Goal: Use online tool/utility: Utilize a website feature to perform a specific function

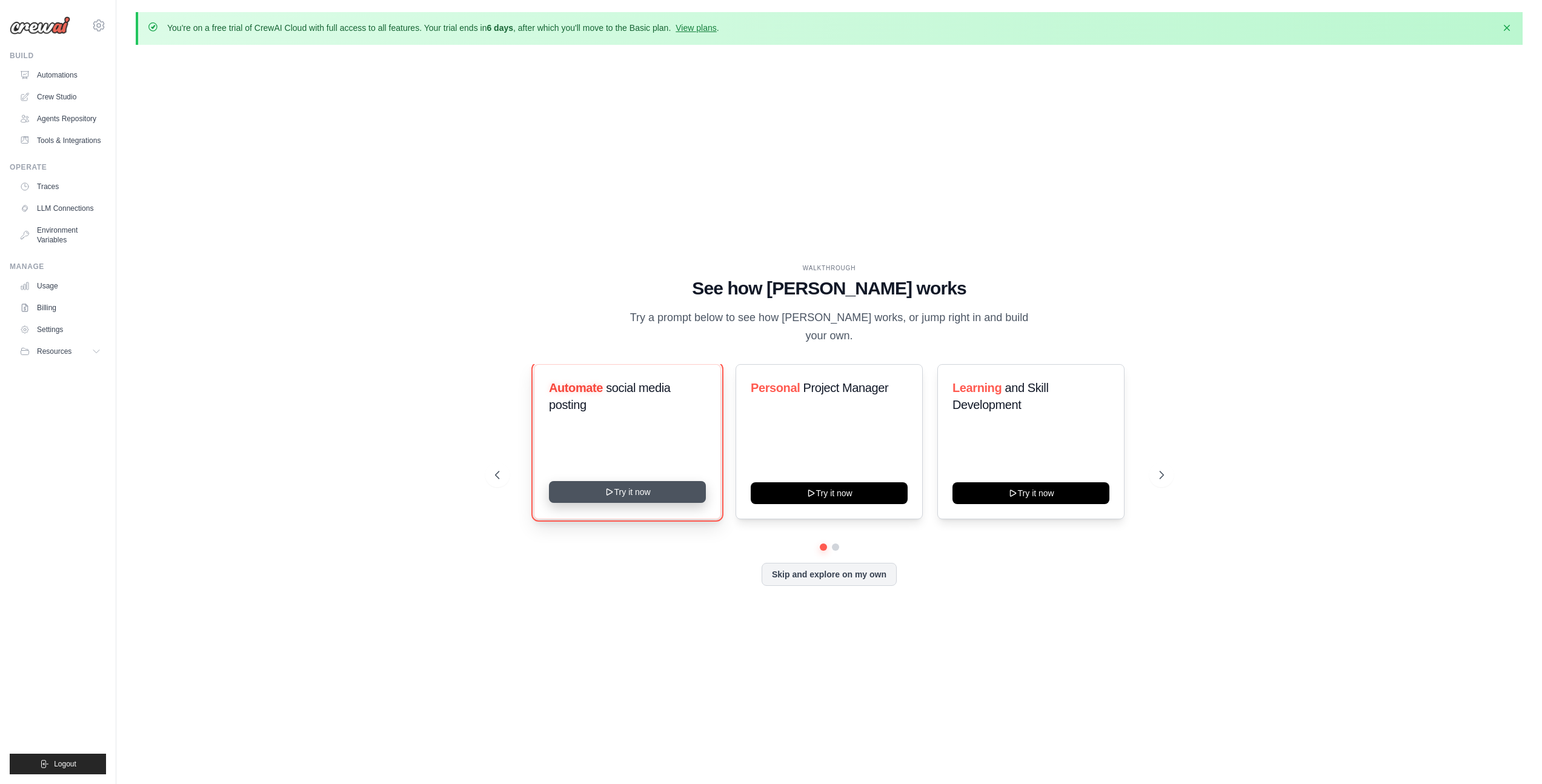
click at [600, 484] on button "Try it now" at bounding box center [627, 492] width 157 height 22
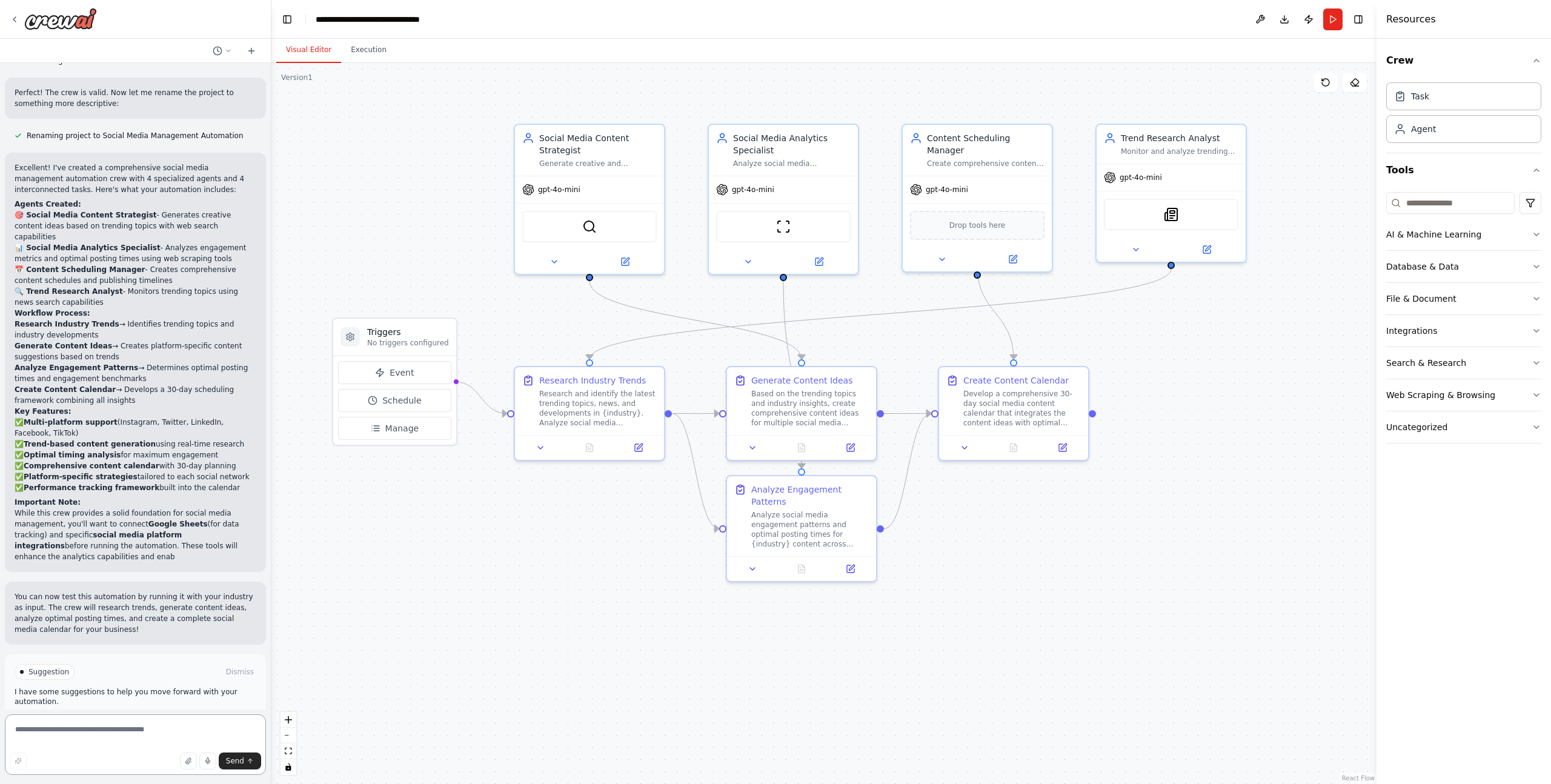
scroll to position [1355, 0]
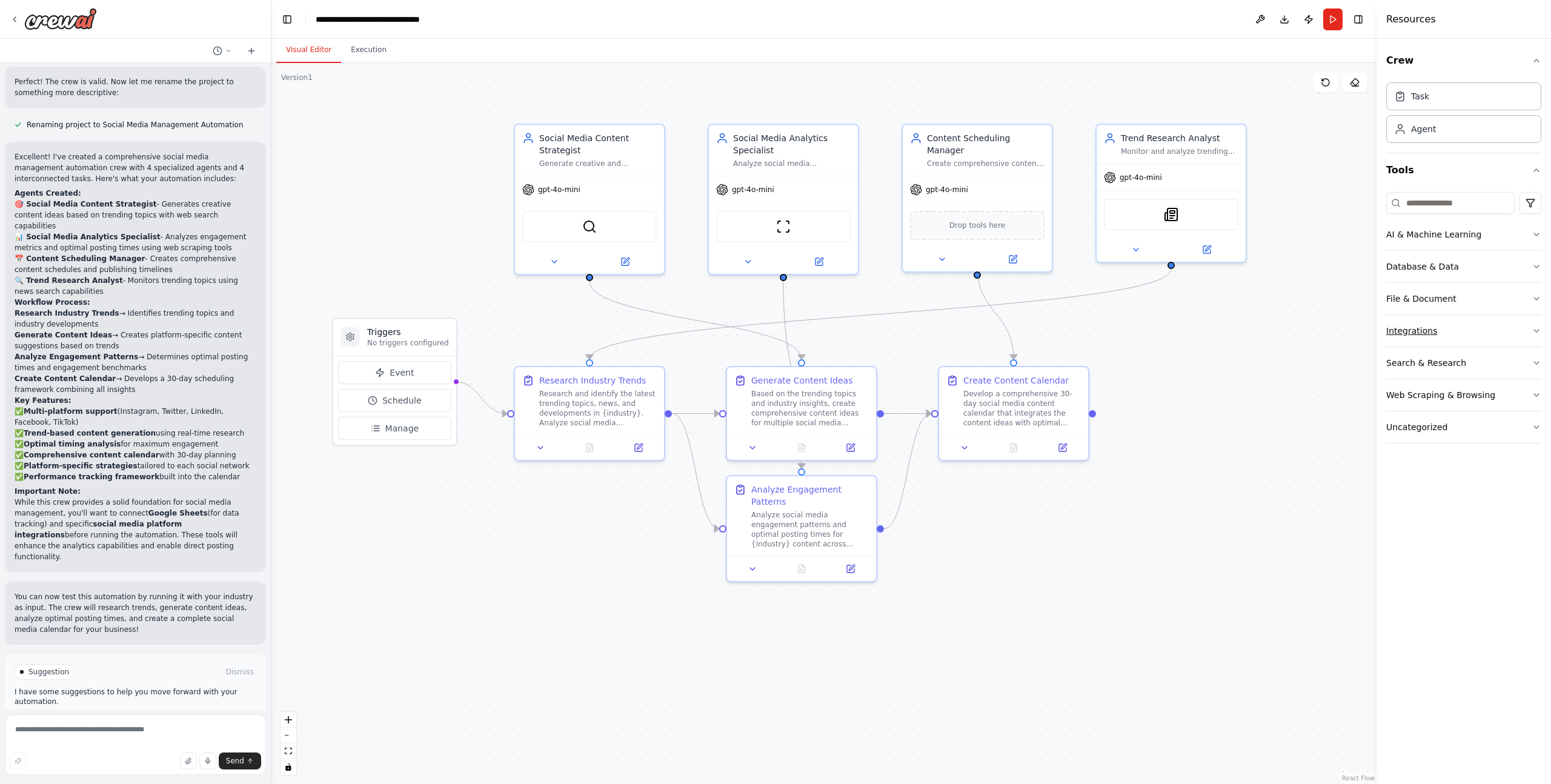
click at [1447, 329] on button "Integrations" at bounding box center [1463, 330] width 155 height 32
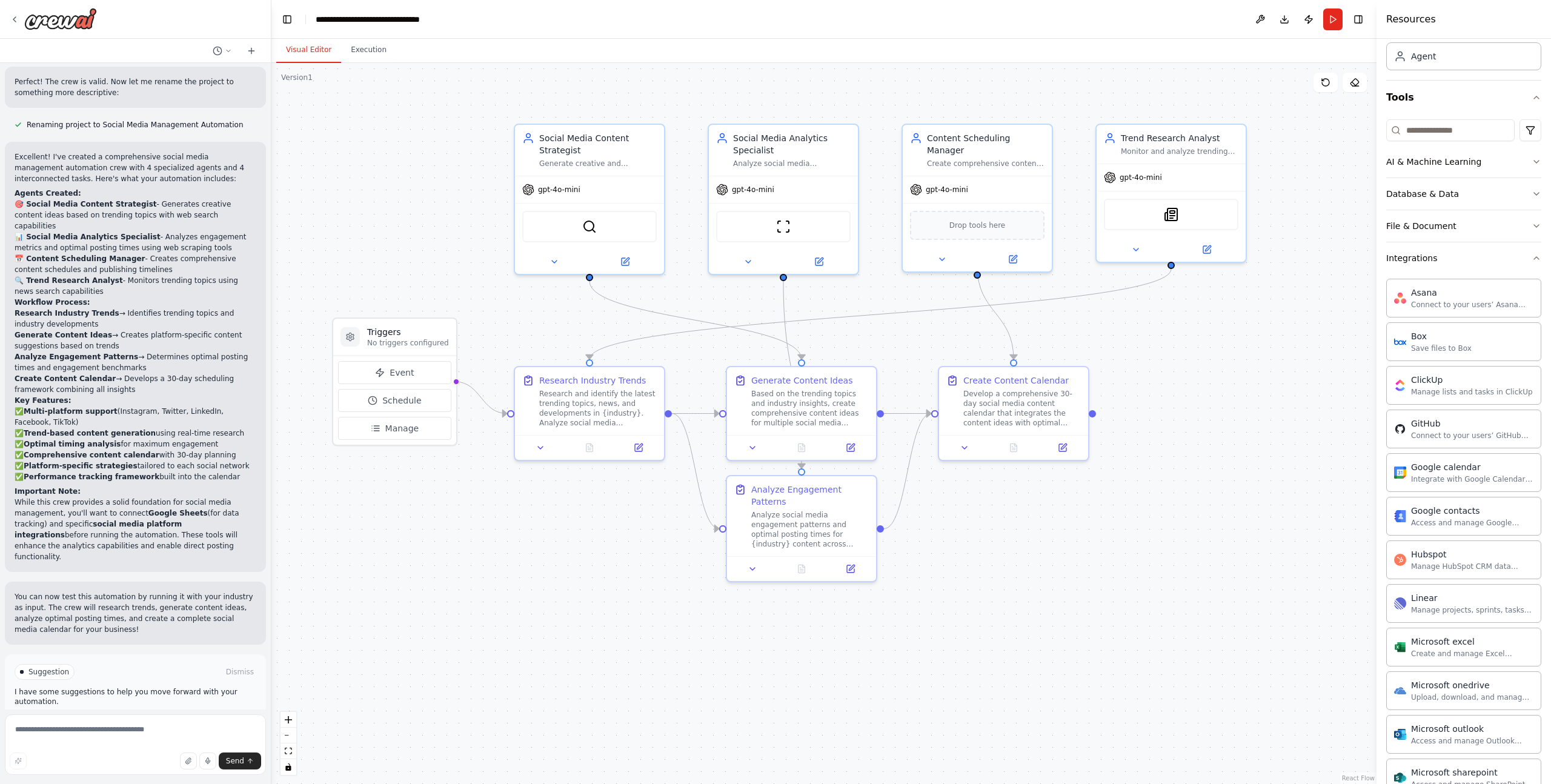
scroll to position [67, 0]
click at [1497, 273] on button "Integrations" at bounding box center [1463, 264] width 155 height 32
